Goal: Task Accomplishment & Management: Use online tool/utility

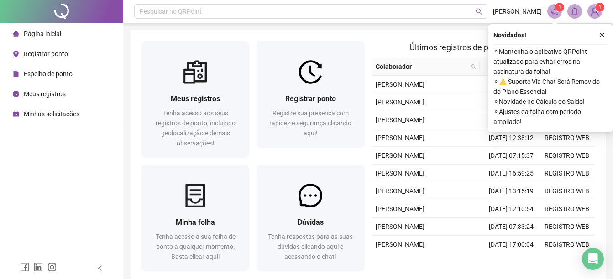
click at [58, 48] on div "Registrar ponto" at bounding box center [40, 54] width 55 height 18
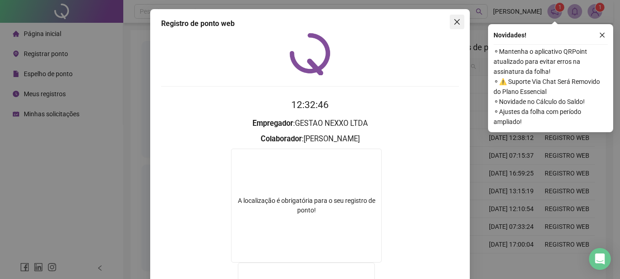
click at [458, 23] on span "Close" at bounding box center [457, 21] width 15 height 7
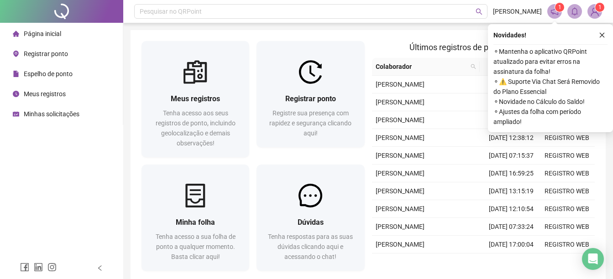
click at [54, 58] on div "Registrar ponto" at bounding box center [40, 54] width 55 height 18
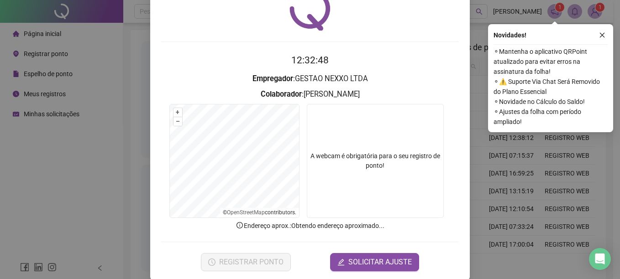
scroll to position [57, 0]
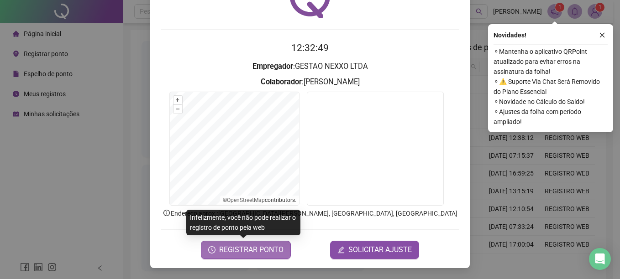
click at [253, 248] on span "REGISTRAR PONTO" at bounding box center [251, 250] width 64 height 11
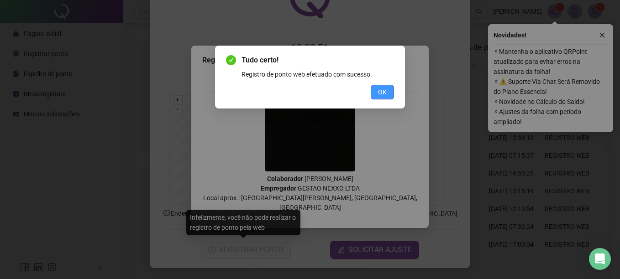
drag, startPoint x: 383, startPoint y: 95, endPoint x: 383, endPoint y: 86, distance: 8.2
click at [384, 88] on span "OK" at bounding box center [382, 92] width 9 height 10
